Goal: Use online tool/utility: Utilize a website feature to perform a specific function

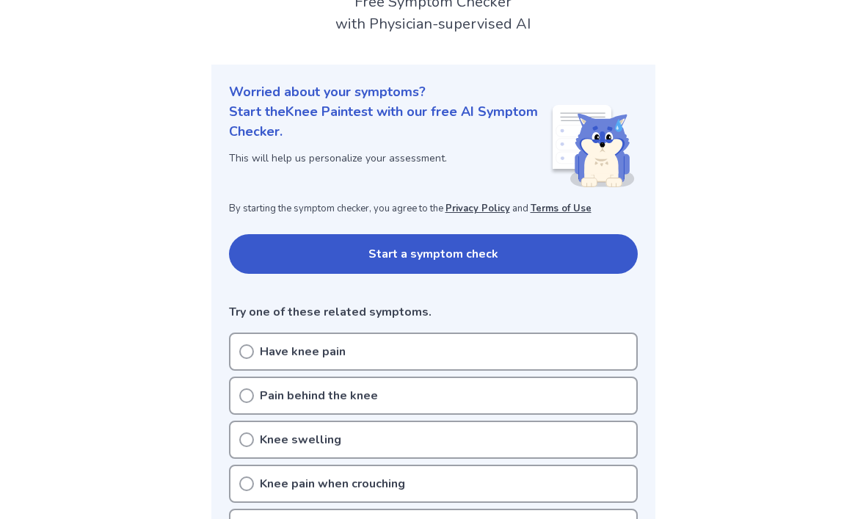
scroll to position [106, 0]
click at [590, 261] on button "Start a symptom check" at bounding box center [433, 255] width 409 height 40
click at [515, 247] on button "Start a symptom check" at bounding box center [433, 254] width 409 height 40
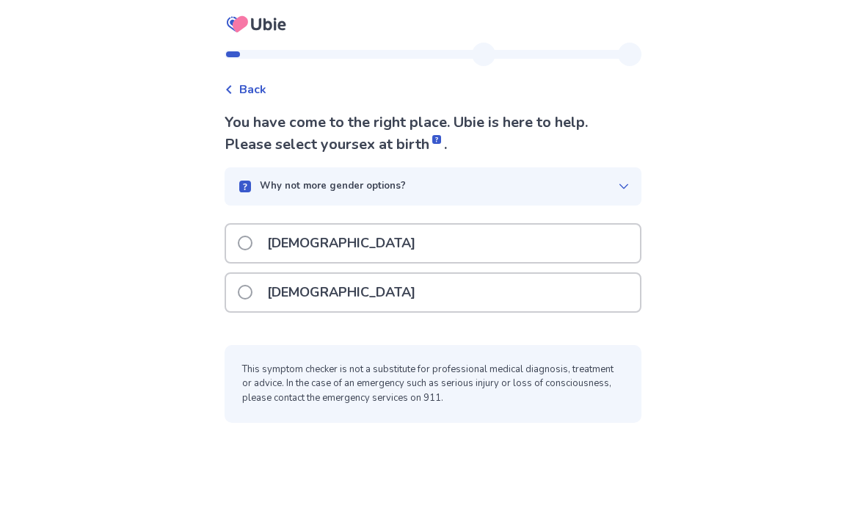
click at [490, 290] on div "[DEMOGRAPHIC_DATA]" at bounding box center [433, 292] width 414 height 37
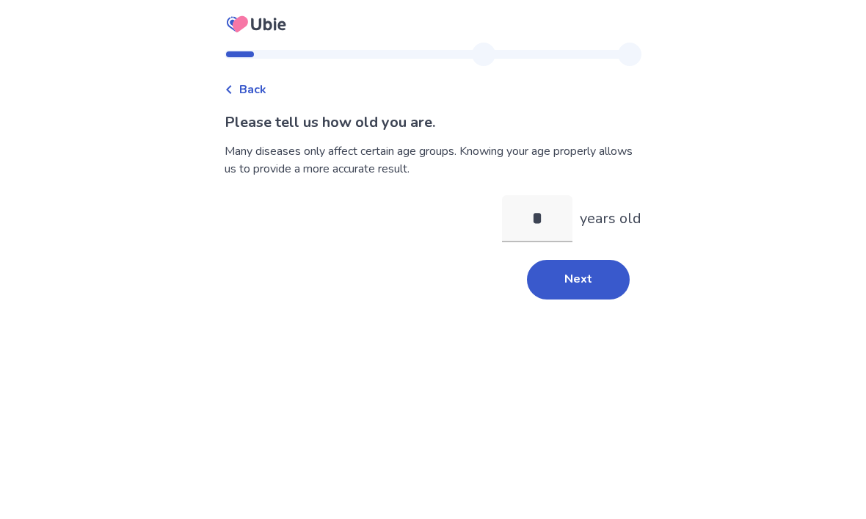
type input "**"
click at [589, 291] on button "Next" at bounding box center [578, 280] width 103 height 40
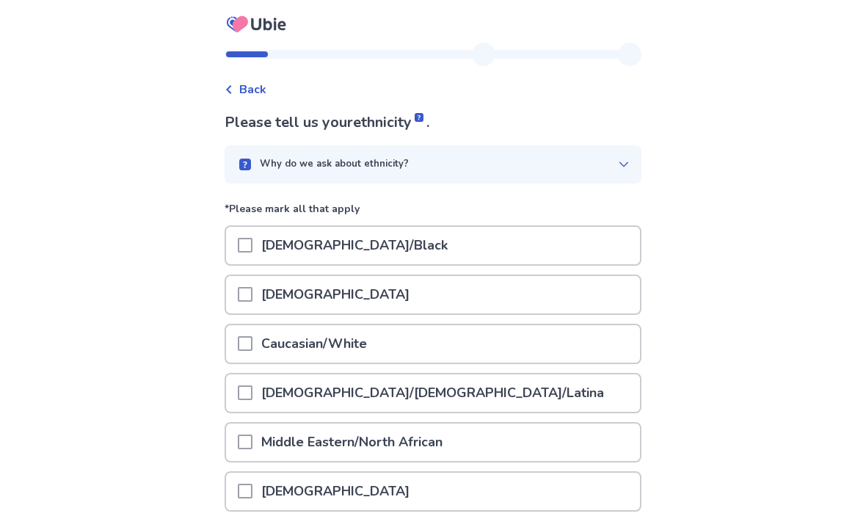
click at [574, 339] on div "Caucasian/White" at bounding box center [433, 343] width 414 height 37
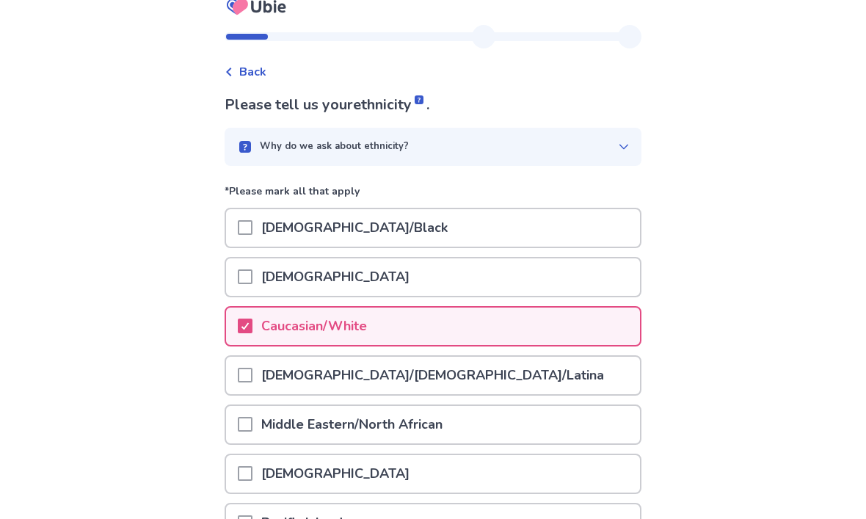
scroll to position [172, 0]
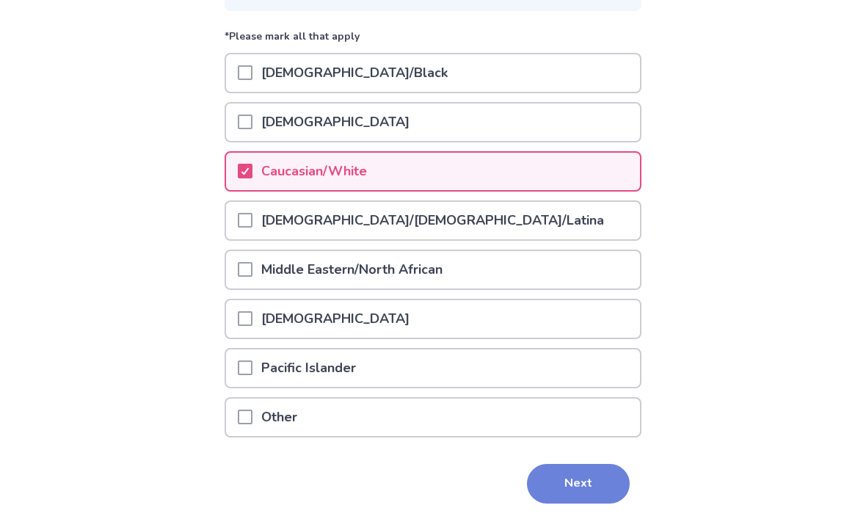
click at [592, 486] on button "Next" at bounding box center [578, 485] width 103 height 40
